Goal: Transaction & Acquisition: Obtain resource

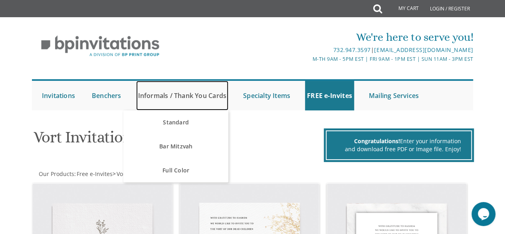
click at [196, 96] on link "Informals / Thank You Cards" at bounding box center [182, 96] width 92 height 30
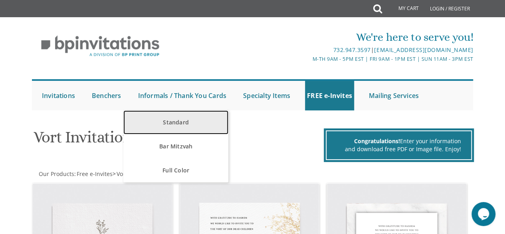
click at [191, 125] on link "Standard" at bounding box center [175, 122] width 105 height 24
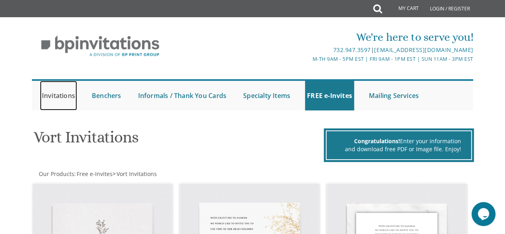
click at [63, 98] on link "Invitations" at bounding box center [58, 96] width 37 height 30
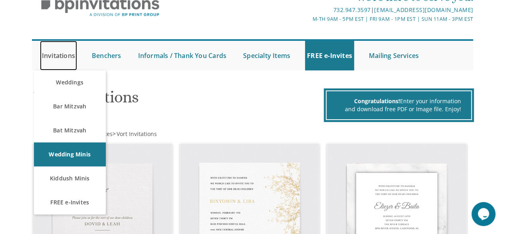
scroll to position [48, 0]
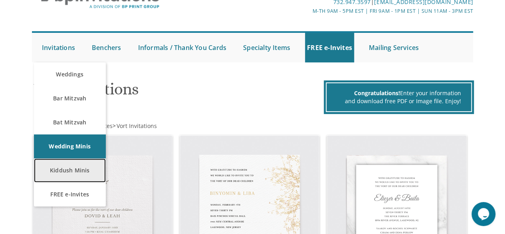
click at [55, 174] on link "Kiddush Minis" at bounding box center [70, 170] width 72 height 24
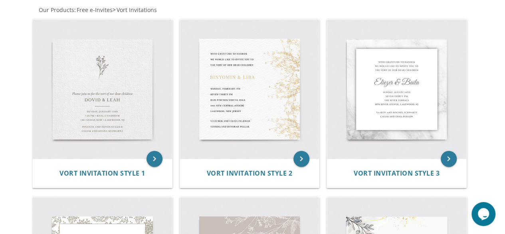
scroll to position [0, 0]
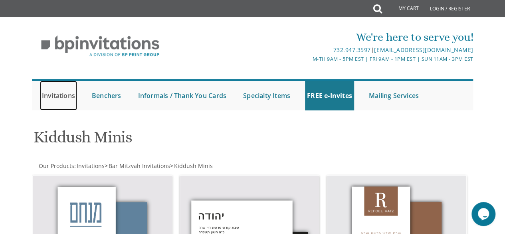
click at [45, 109] on link "Invitations" at bounding box center [58, 96] width 37 height 30
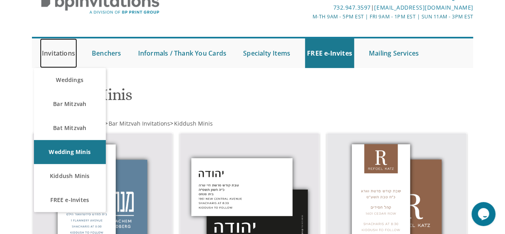
scroll to position [48, 0]
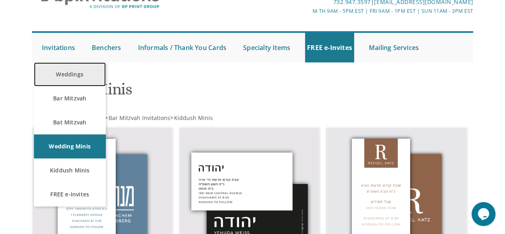
click at [43, 71] on link "Weddings" at bounding box center [70, 74] width 72 height 24
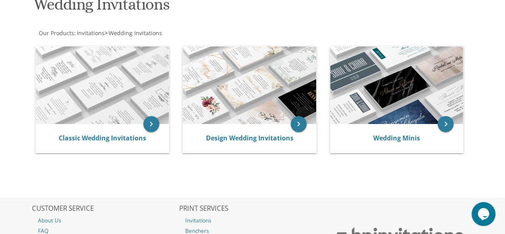
scroll to position [147, 0]
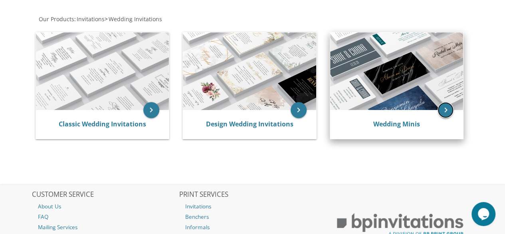
click at [449, 103] on icon "keyboard_arrow_right" at bounding box center [446, 110] width 16 height 16
click at [451, 114] on icon "keyboard_arrow_right" at bounding box center [446, 110] width 16 height 16
click at [444, 113] on icon "keyboard_arrow_right" at bounding box center [446, 110] width 16 height 16
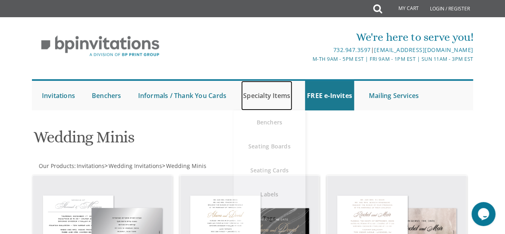
click at [283, 92] on link "Specialty Items" at bounding box center [266, 96] width 51 height 30
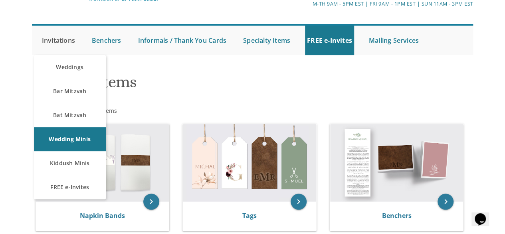
scroll to position [56, 0]
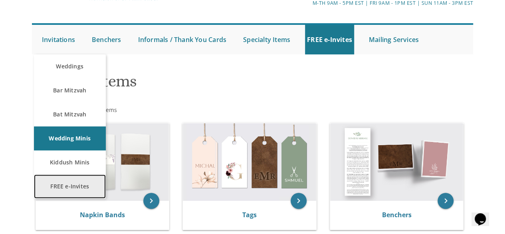
click at [84, 185] on link "FREE e-Invites" at bounding box center [70, 186] width 72 height 24
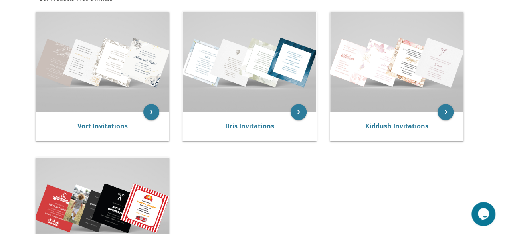
scroll to position [158, 0]
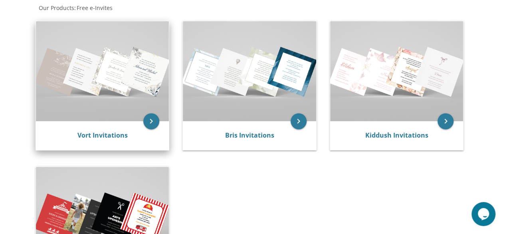
click at [55, 136] on div "Vort Invitations" at bounding box center [103, 136] width 114 height 10
click at [153, 118] on icon "keyboard_arrow_right" at bounding box center [151, 121] width 16 height 16
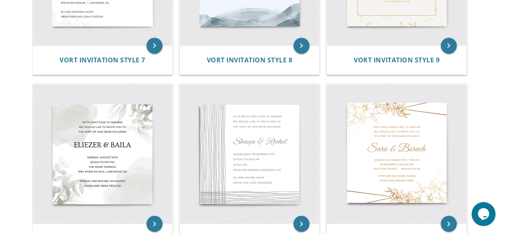
scroll to position [661, 0]
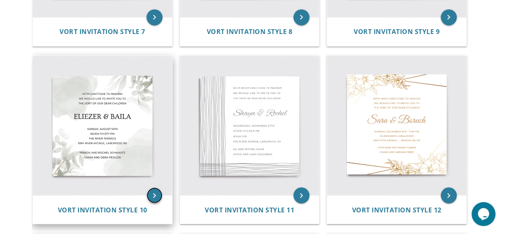
click at [151, 197] on icon "keyboard_arrow_right" at bounding box center [155, 195] width 16 height 16
click at [155, 191] on icon "keyboard_arrow_right" at bounding box center [155, 195] width 16 height 16
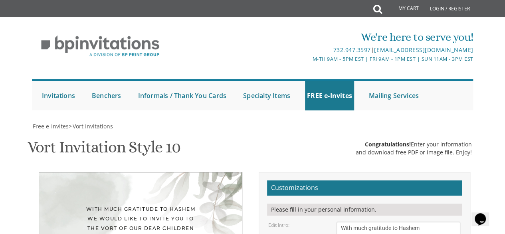
scroll to position [139, 0]
click at [131, 204] on div "With much gratitude to Hashem We would like to invite you to The vort of our de…" at bounding box center [140, 218] width 171 height 29
drag, startPoint x: 463, startPoint y: 145, endPoint x: 465, endPoint y: 150, distance: 5.4
drag, startPoint x: 408, startPoint y: 148, endPoint x: 318, endPoint y: 158, distance: 90.8
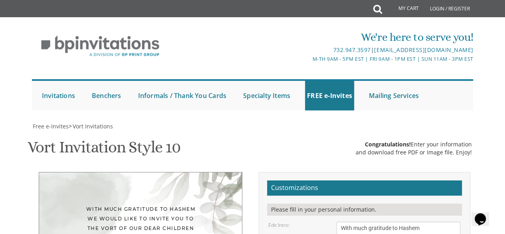
type textarea "[PERSON_NAME] & [PERSON_NAME]"
click at [391, 221] on textarea "With much gratitude to Hashem We would like to invite you to The vort of our de…" at bounding box center [399, 236] width 124 height 30
click at [157, 204] on div "With much gratitude to Hashem We would like to invite you to The vort of our de…" at bounding box center [140, 218] width 171 height 29
click at [197, 204] on div "With much gratitude to Hashem We would like to invite you to The vort of our de…" at bounding box center [140, 218] width 171 height 29
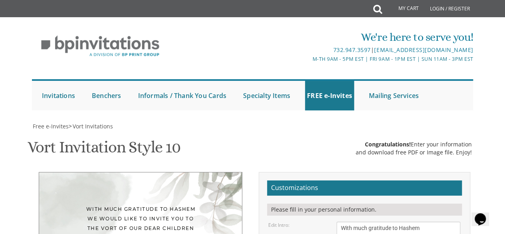
click at [183, 204] on div "With much gratitude to Hashem We would like to invite you to The vort of our de…" at bounding box center [140, 218] width 171 height 29
click at [194, 204] on div "With much gratitude to Hashem We would like to invite you to The vort of our de…" at bounding box center [140, 218] width 171 height 29
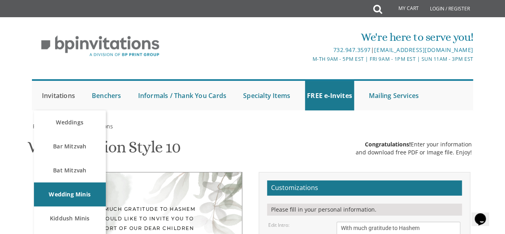
scroll to position [68, 0]
